Goal: Feedback & Contribution: Contribute content

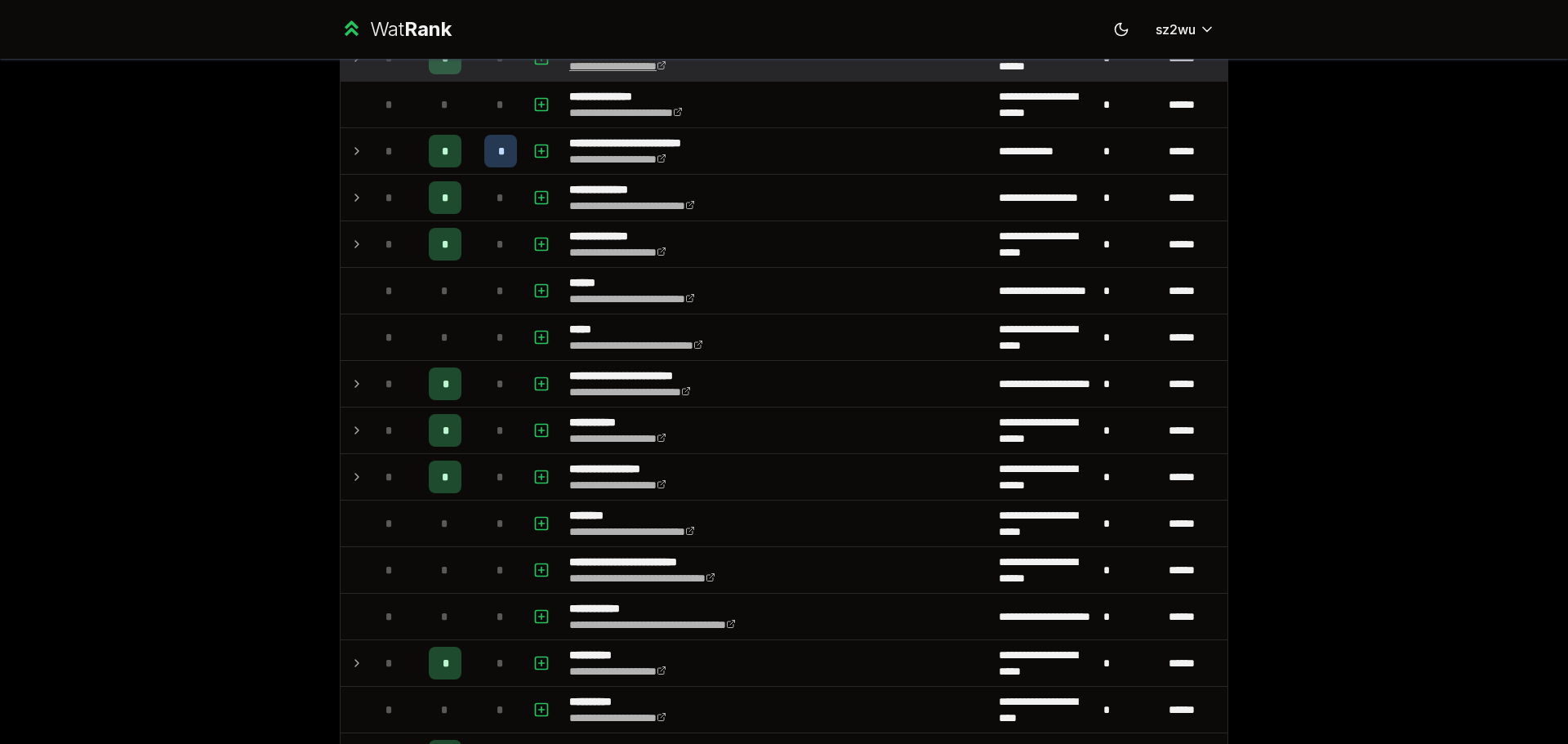
scroll to position [735, 0]
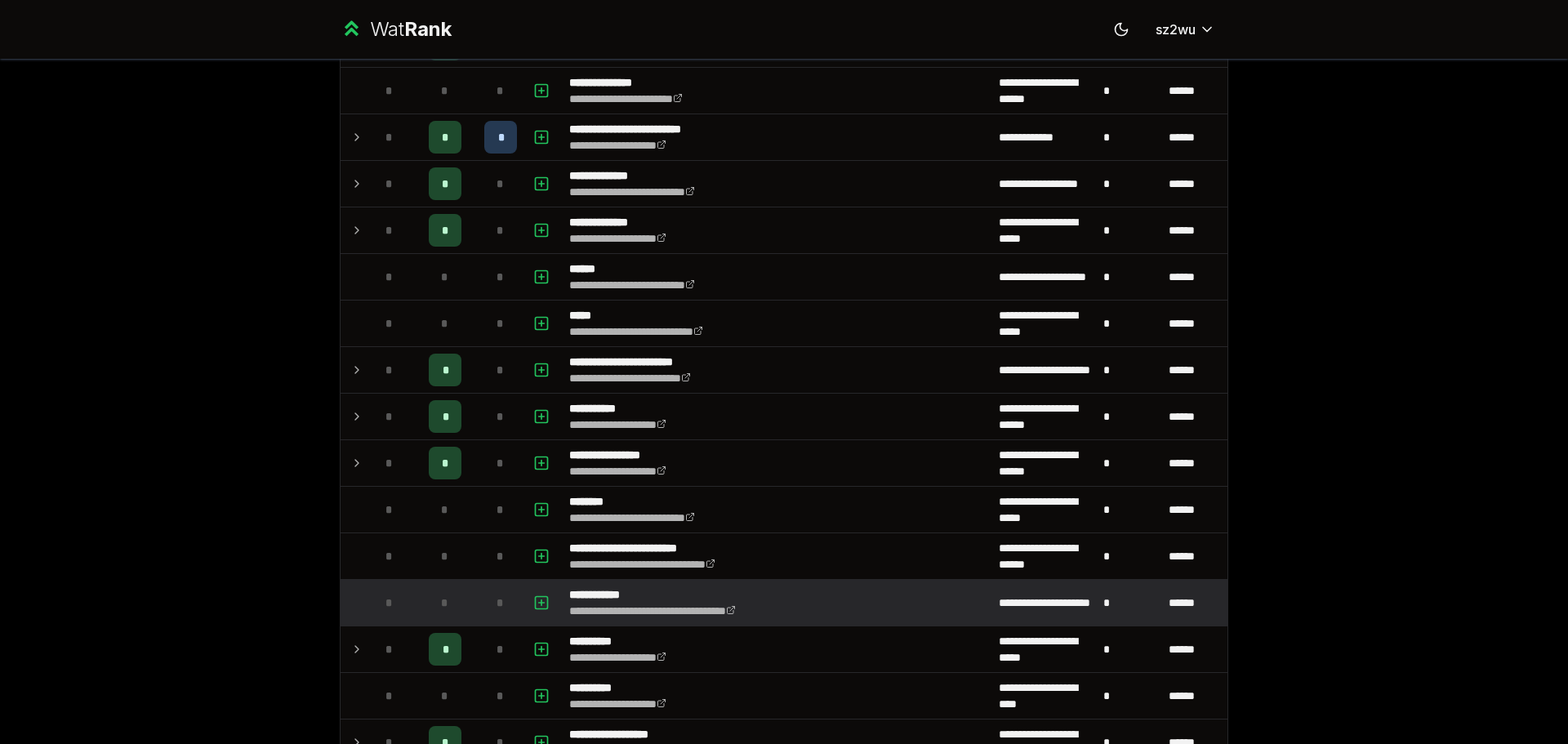
click at [873, 588] on td "**********" at bounding box center [778, 603] width 430 height 46
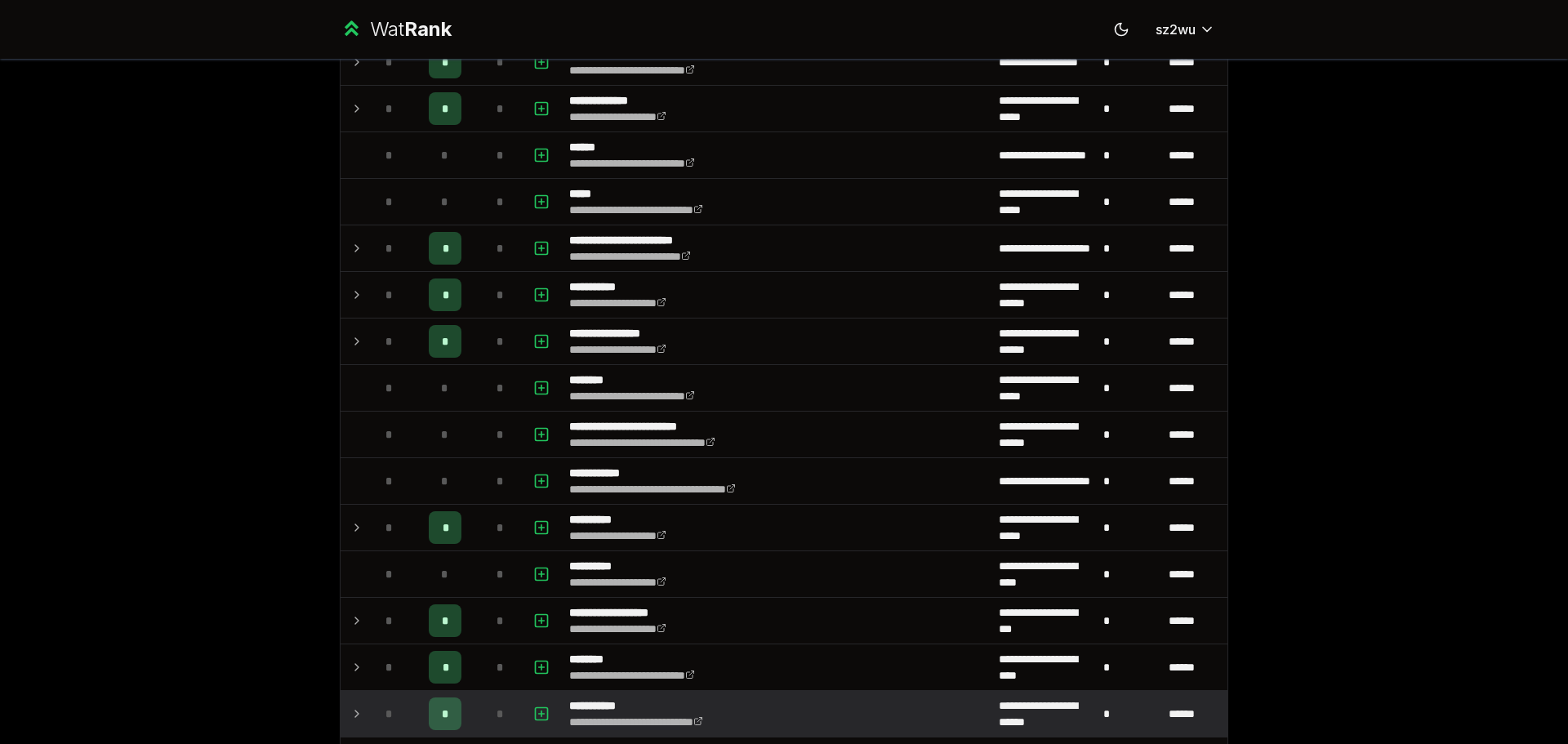
scroll to position [1062, 0]
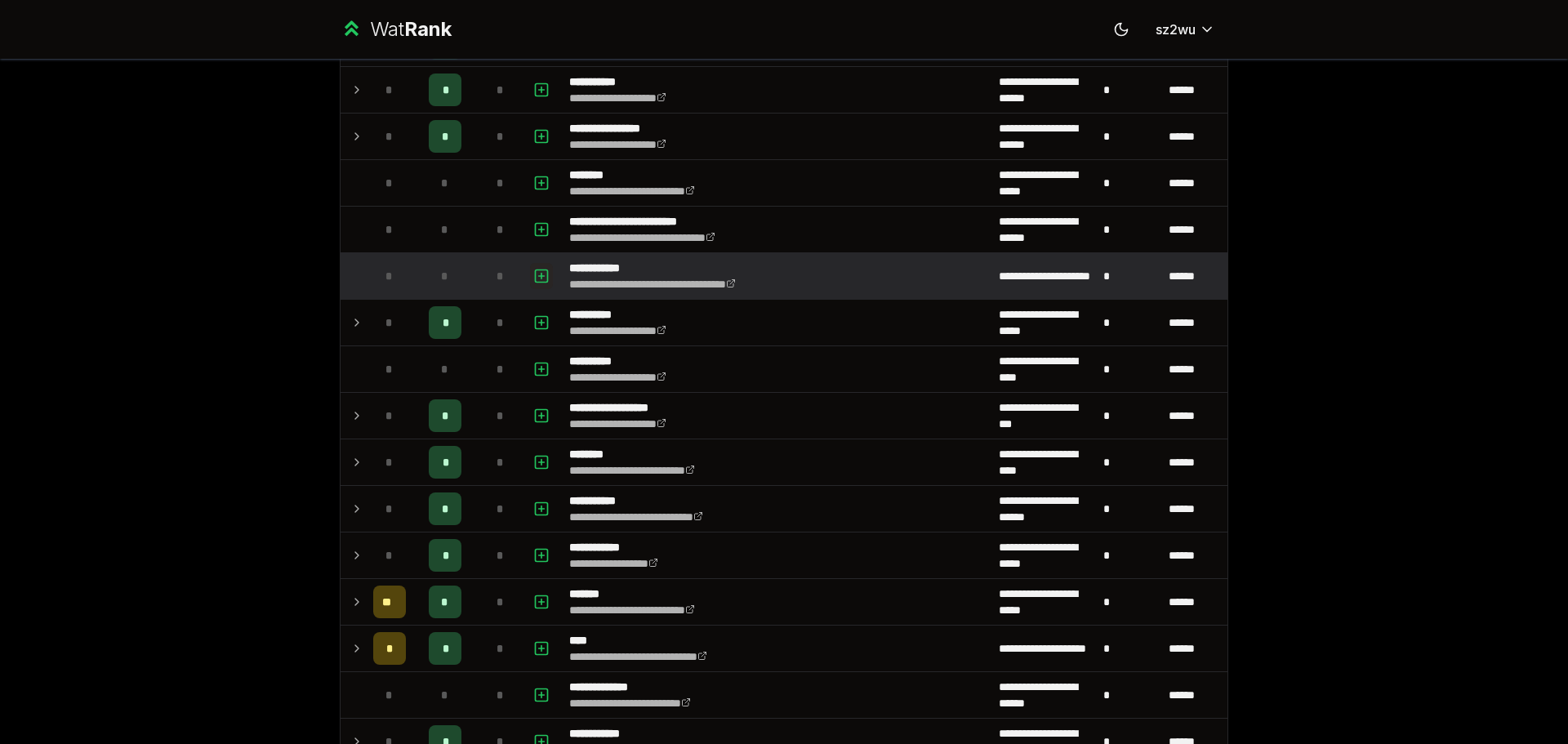
click at [533, 272] on icon "button" at bounding box center [541, 276] width 16 height 20
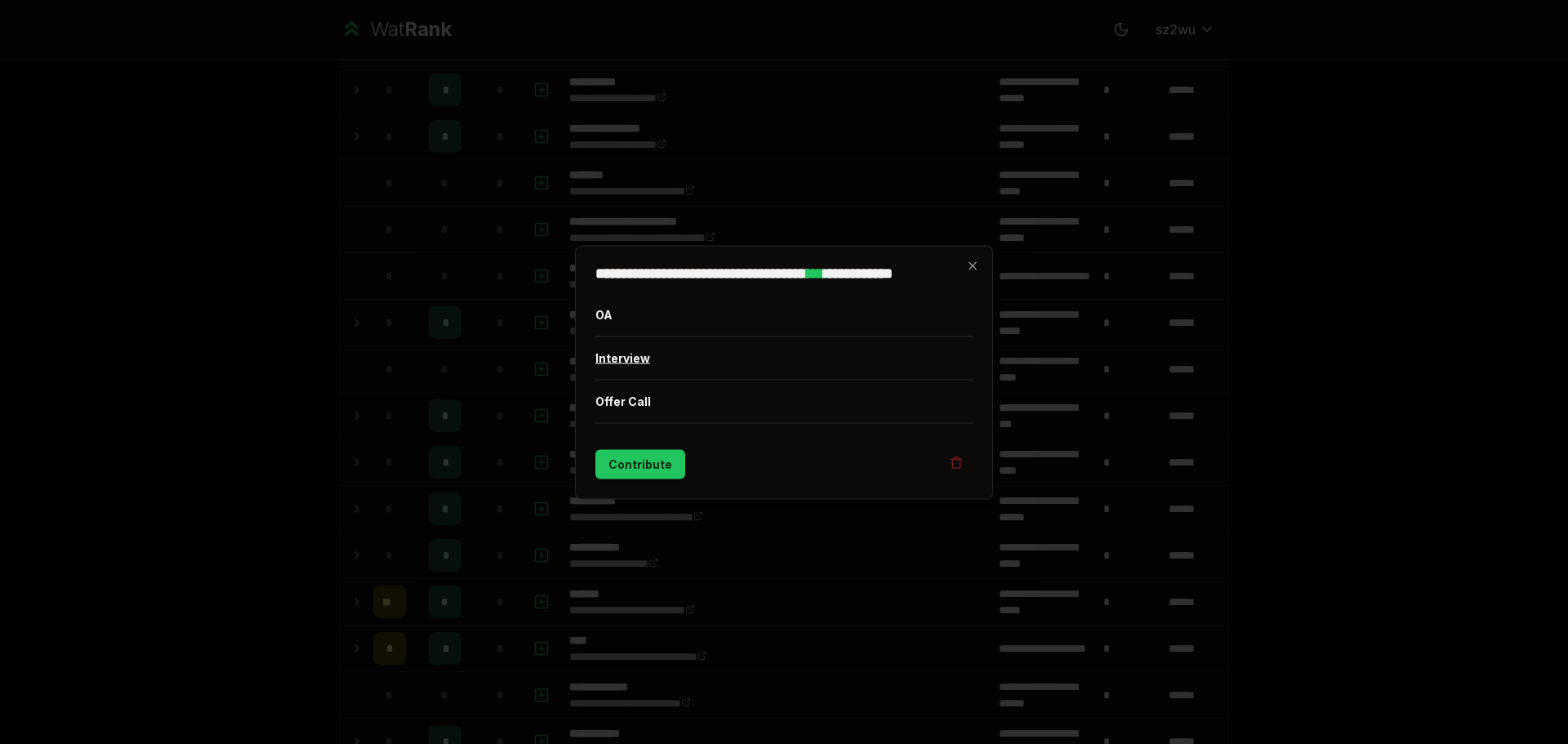
click at [657, 363] on button "Interview" at bounding box center [784, 358] width 377 height 43
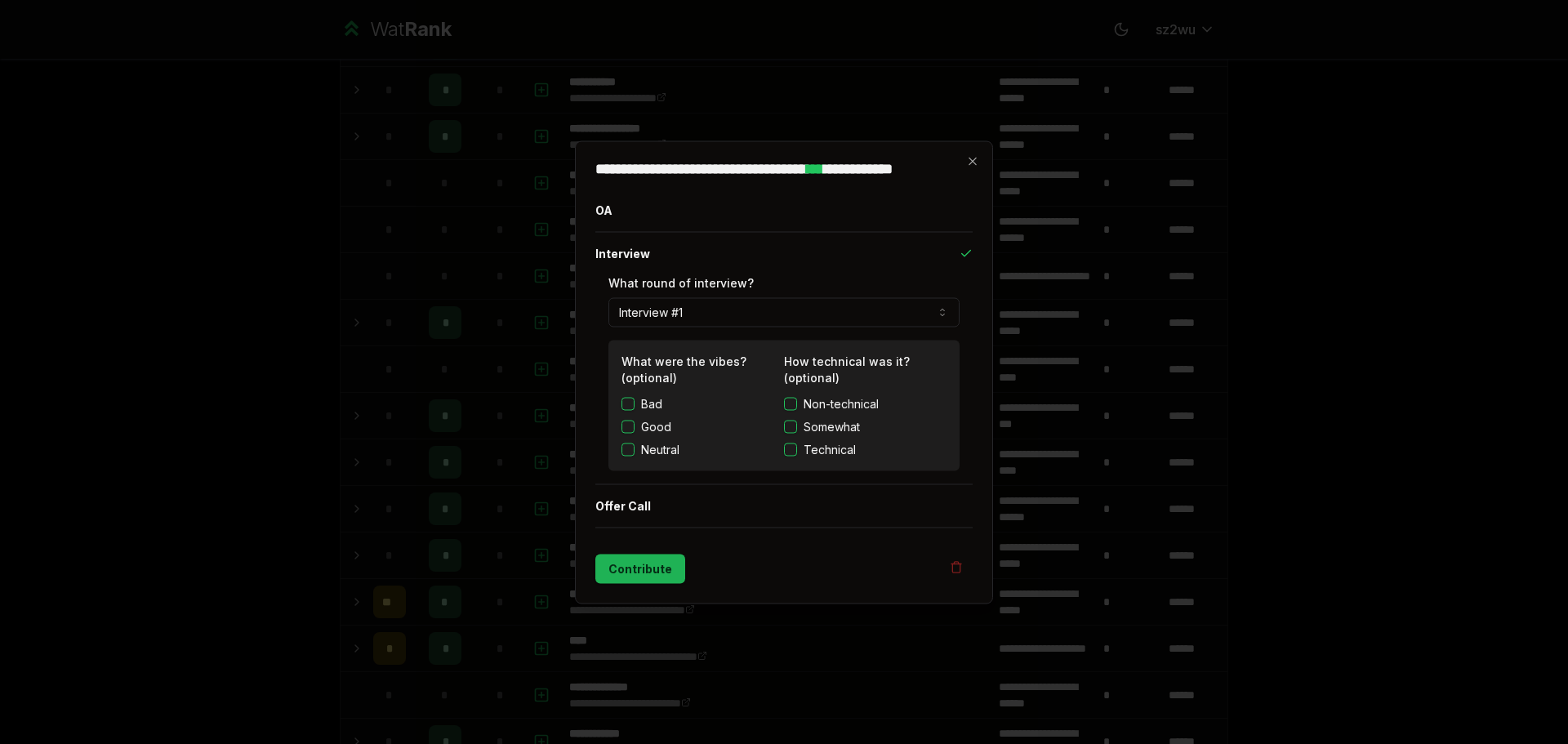
click at [659, 565] on button "Contribute" at bounding box center [641, 569] width 89 height 30
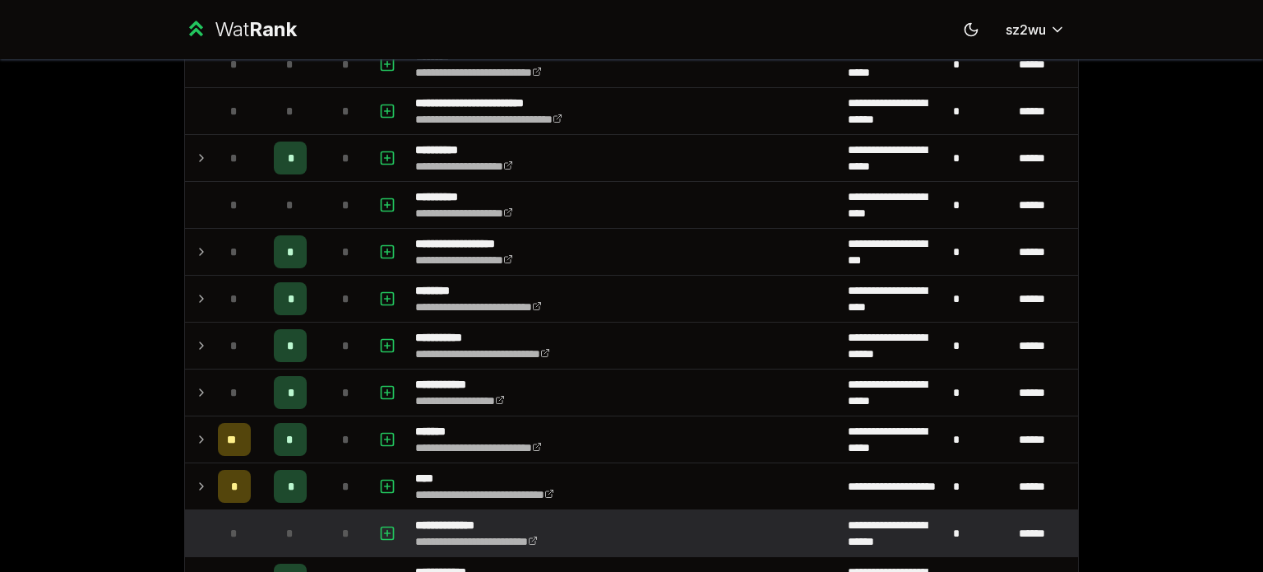
scroll to position [1152, 0]
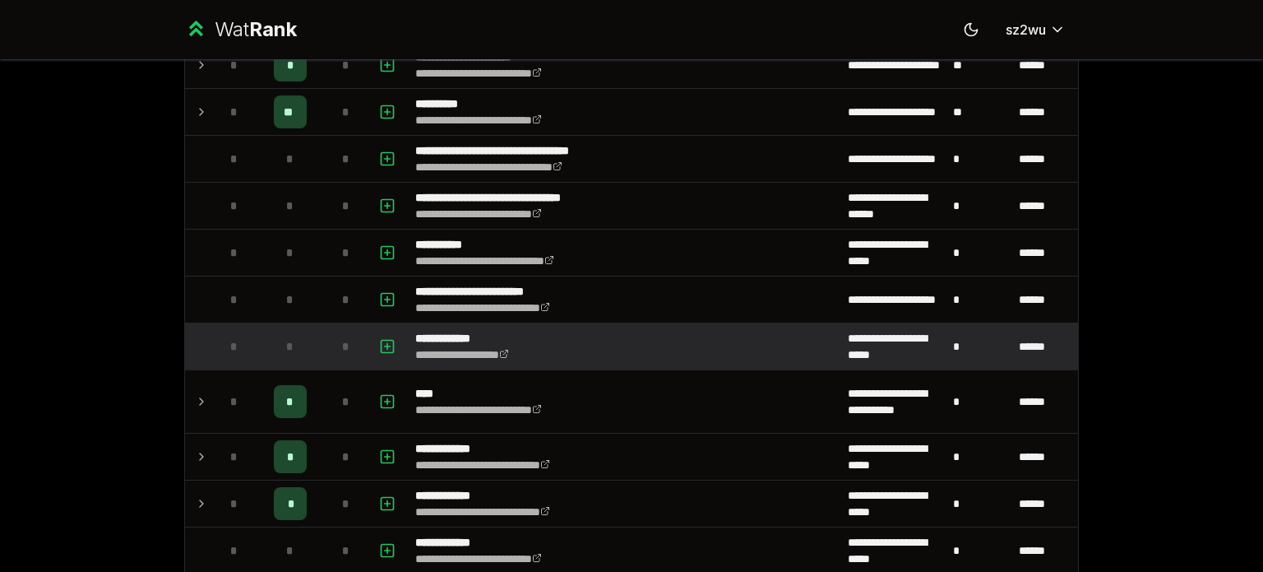
scroll to position [2033, 0]
